Goal: Download file/media

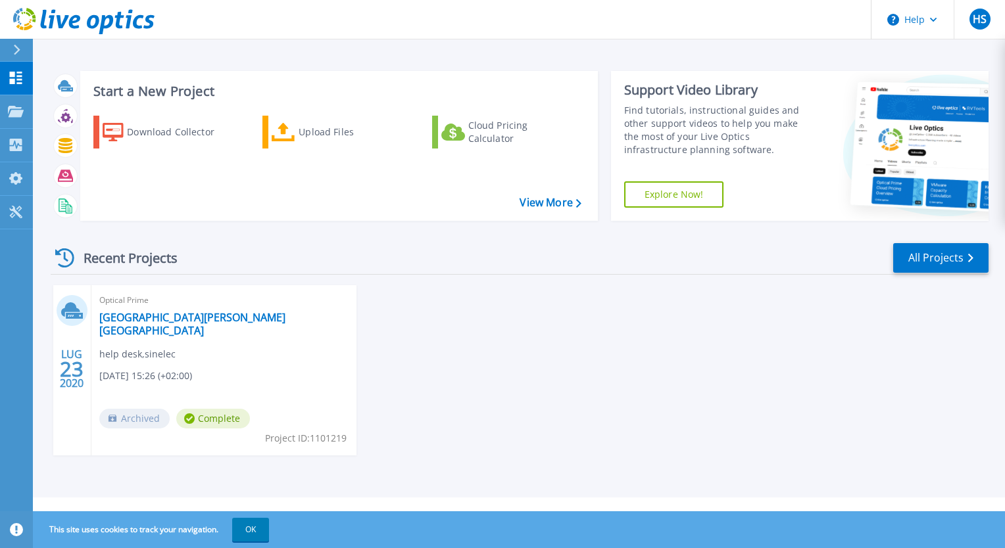
click at [782, 284] on div "Recent Projects All Projects LUG 23 2020 Optical Prime [PERSON_NAME][GEOGRAPHIC…" at bounding box center [519, 361] width 937 height 261
click at [702, 28] on header "Help HS Utente finale Helpdesk Sinelec [EMAIL_ADDRESS][DOMAIN_NAME] sinelec My …" at bounding box center [502, 19] width 1005 height 39
click at [497, 319] on div "LUG 23 2020 Optical Prime [PERSON_NAME][GEOGRAPHIC_DATA] help desk , sinelec [D…" at bounding box center [514, 383] width 948 height 197
click at [349, 248] on div "Recent Projects All Projects" at bounding box center [519, 258] width 937 height 33
drag, startPoint x: 284, startPoint y: 260, endPoint x: 193, endPoint y: 258, distance: 91.4
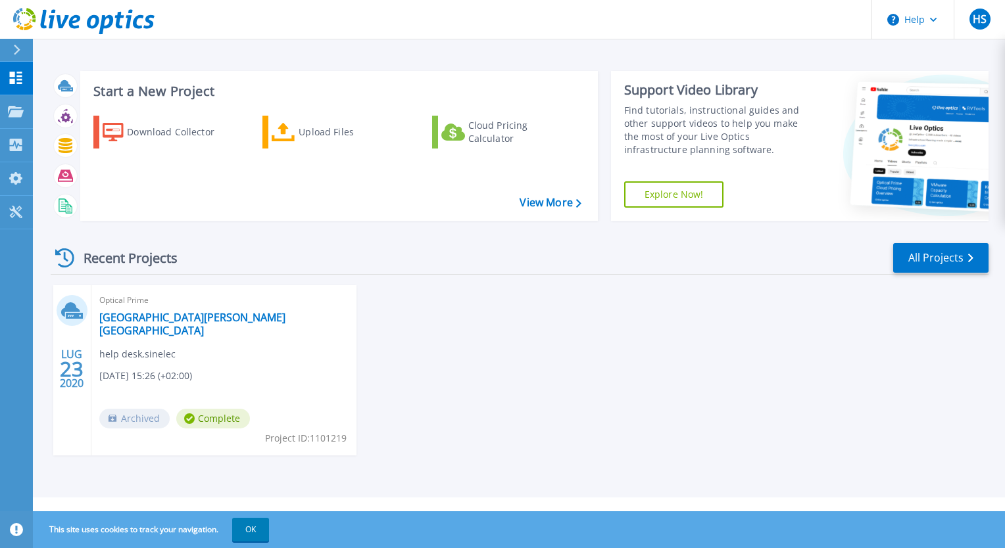
click at [181, 260] on div "Recent Projects All Projects" at bounding box center [519, 258] width 937 height 33
click at [456, 249] on div "Recent Projects All Projects" at bounding box center [519, 258] width 937 height 33
click at [168, 135] on div "Download Collector" at bounding box center [179, 132] width 105 height 26
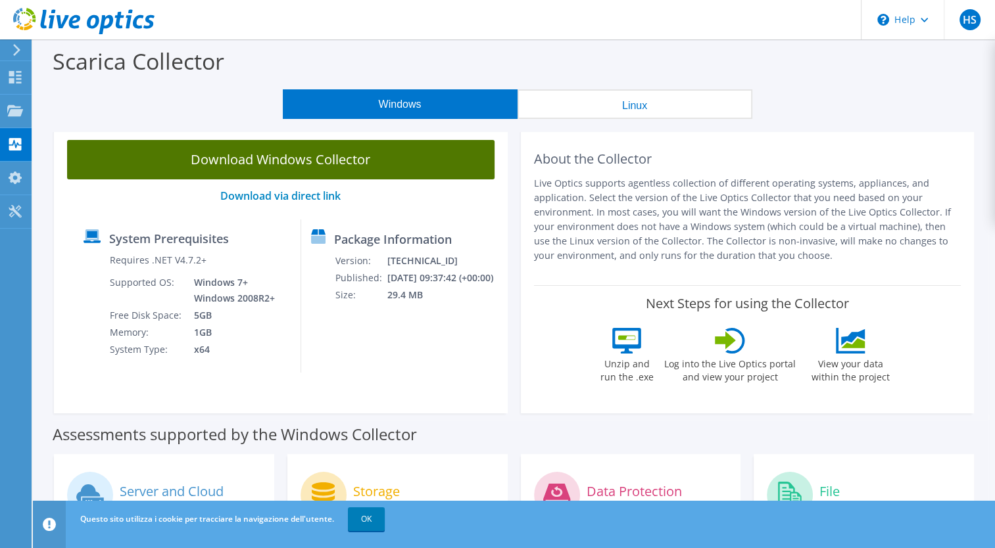
click at [281, 161] on link "Download Windows Collector" at bounding box center [280, 159] width 427 height 39
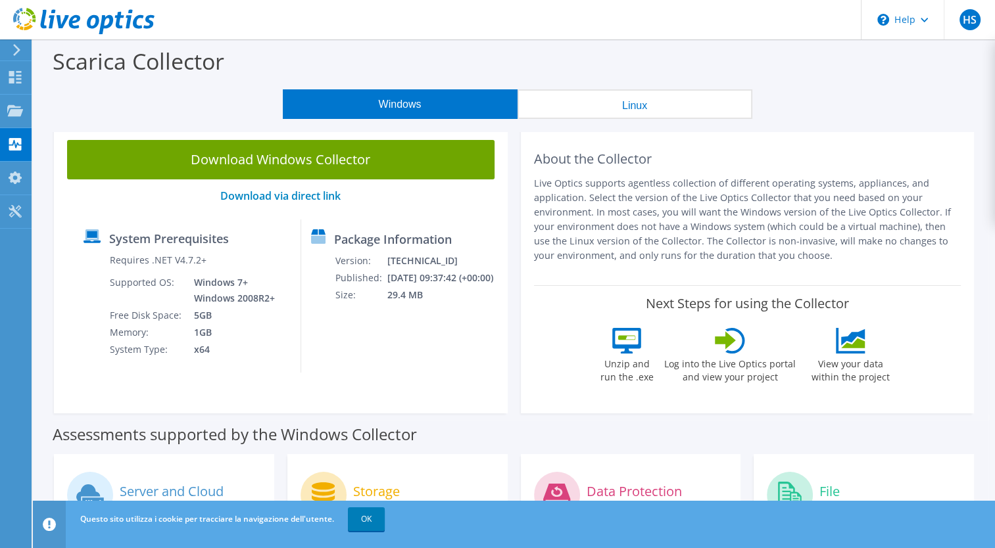
click at [465, 51] on div "Scarica Collector" at bounding box center [513, 64] width 949 height 50
click at [18, 45] on icon at bounding box center [17, 50] width 10 height 12
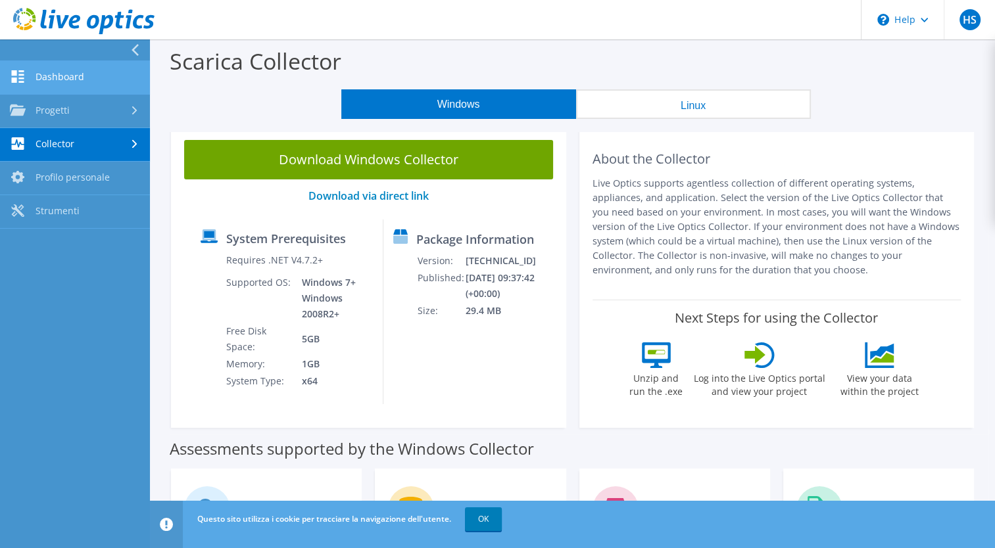
click at [43, 81] on link "Dashboard" at bounding box center [75, 78] width 150 height 34
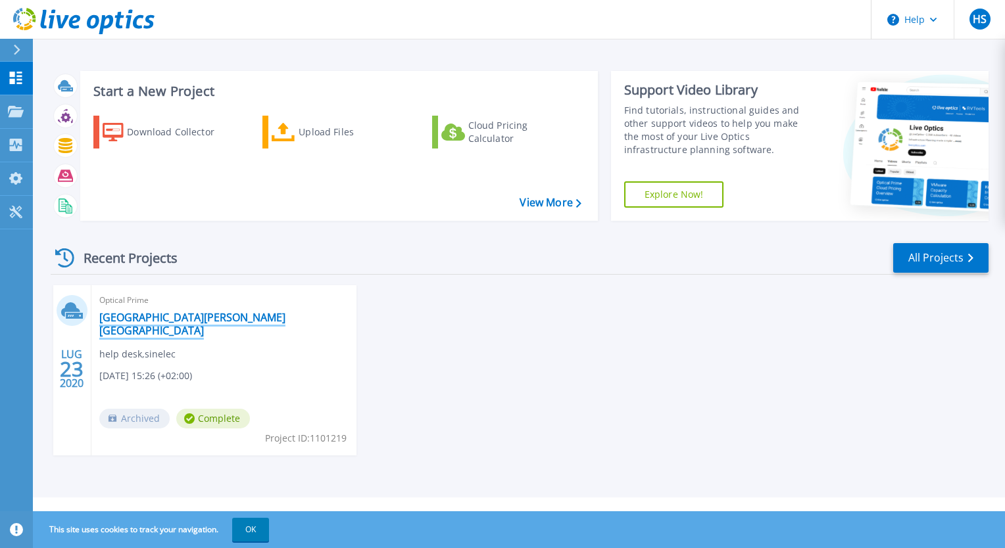
click at [128, 311] on link "[GEOGRAPHIC_DATA][PERSON_NAME][GEOGRAPHIC_DATA]" at bounding box center [223, 324] width 249 height 26
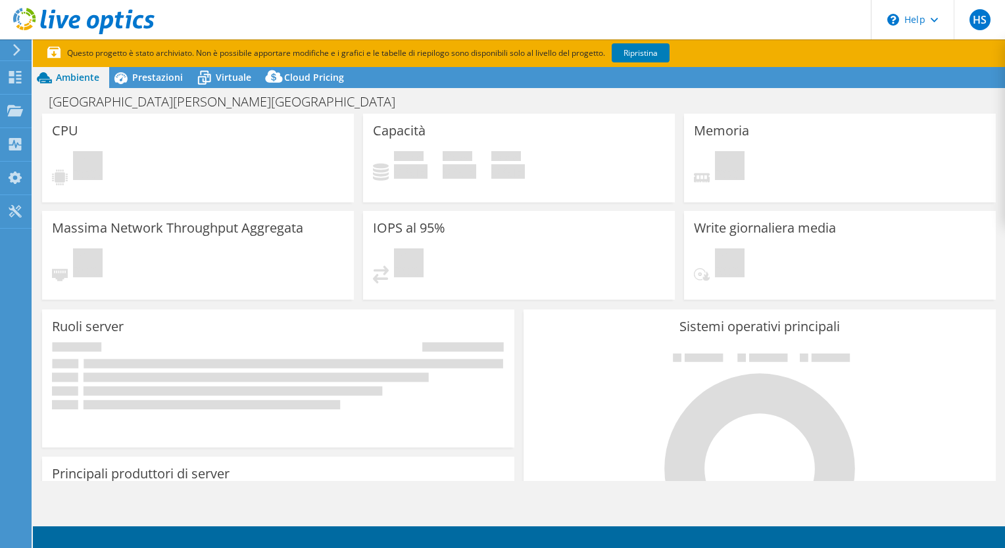
select select "USD"
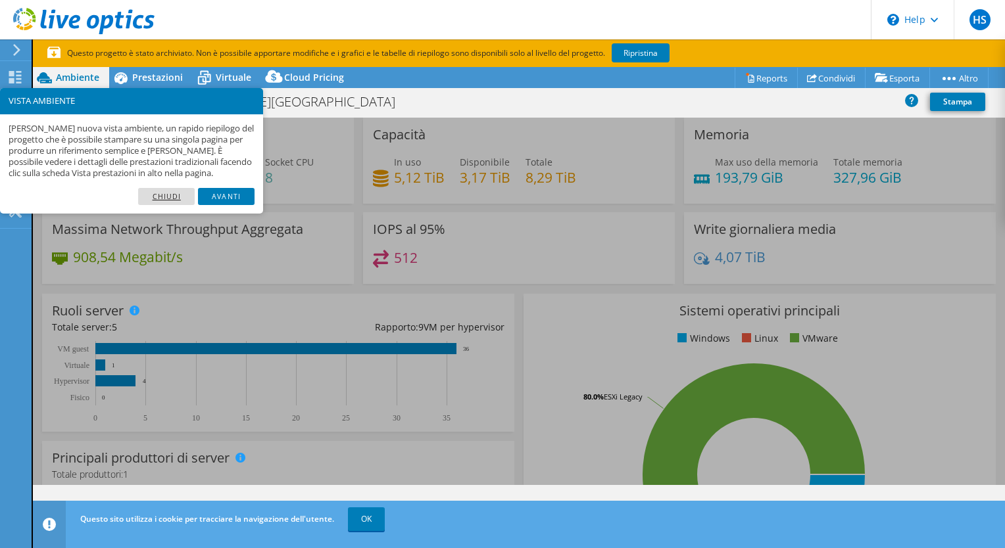
click at [160, 199] on link "Chiudi" at bounding box center [166, 196] width 57 height 17
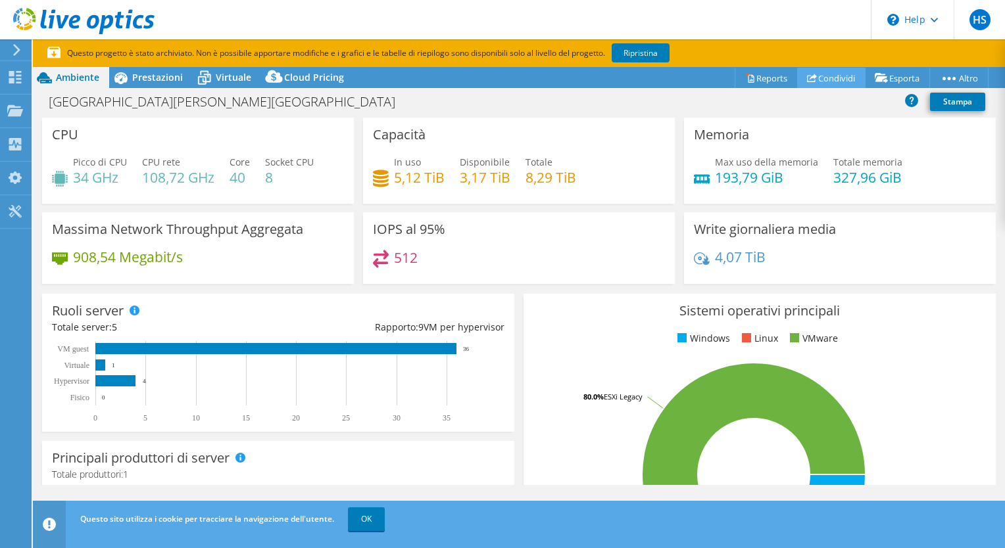
click at [834, 83] on link "Condividi" at bounding box center [831, 78] width 68 height 20
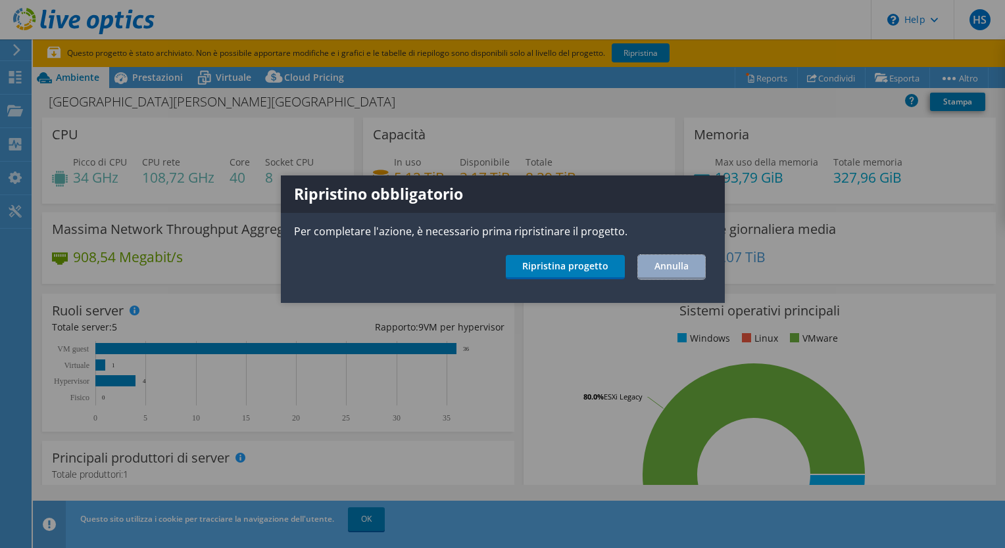
drag, startPoint x: 671, startPoint y: 268, endPoint x: 684, endPoint y: 270, distance: 13.2
click at [672, 268] on link "Annulla" at bounding box center [671, 267] width 67 height 24
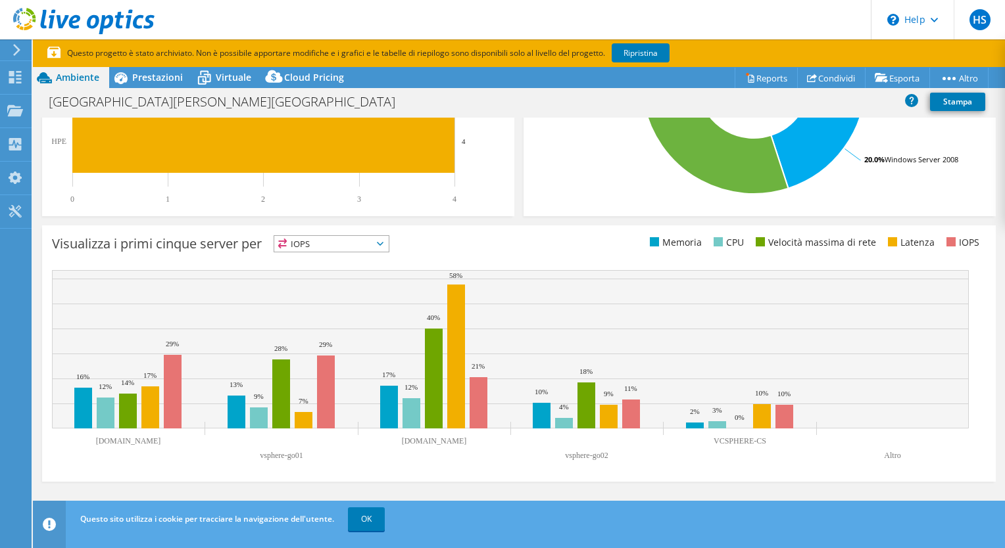
scroll to position [397, 0]
